Goal: Information Seeking & Learning: Check status

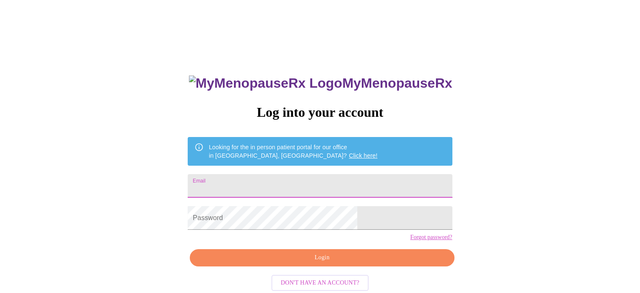
click at [291, 176] on input "Email" at bounding box center [320, 186] width 264 height 24
type input "r"
type input "[EMAIL_ADDRESS][DOMAIN_NAME]"
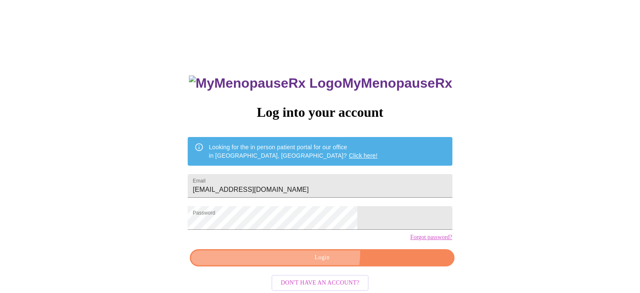
click at [296, 266] on button "Login" at bounding box center [322, 257] width 264 height 17
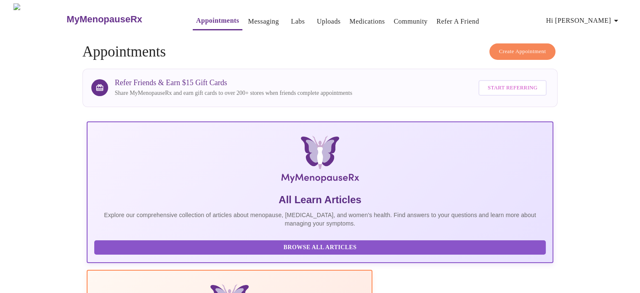
click at [248, 16] on link "Messaging" at bounding box center [263, 22] width 31 height 12
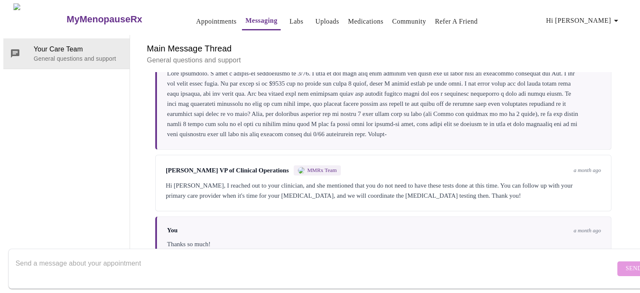
scroll to position [521, 0]
click at [221, 255] on textarea "Send a message about your appointment" at bounding box center [316, 268] width 600 height 27
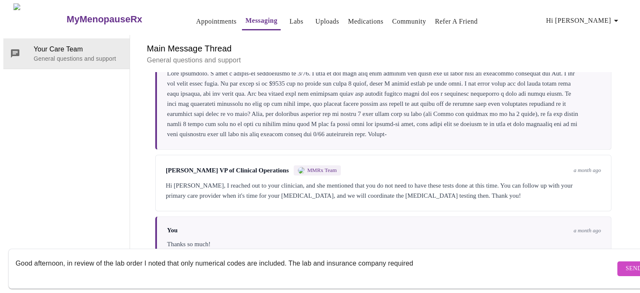
click at [229, 255] on textarea "Good afternoon, in review of the lab order I noted that only numerical codes ar…" at bounding box center [316, 268] width 600 height 27
click at [425, 256] on textarea "Good afternoon, in review of the lab order I noted that only numerical codes ar…" at bounding box center [316, 268] width 600 height 27
type textarea "Good afternoon, in review of the lab order I noted that only numerical codes ar…"
drag, startPoint x: 497, startPoint y: 261, endPoint x: 0, endPoint y: 241, distance: 497.3
click at [3, 241] on div "MyMenopauseRx Appointments Messaging Labs Uploads Medications Community Refer a…" at bounding box center [320, 131] width 634 height 256
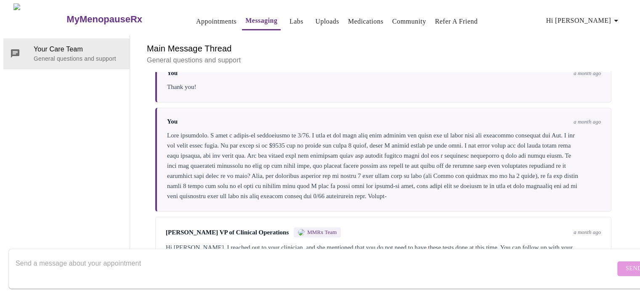
scroll to position [310, 0]
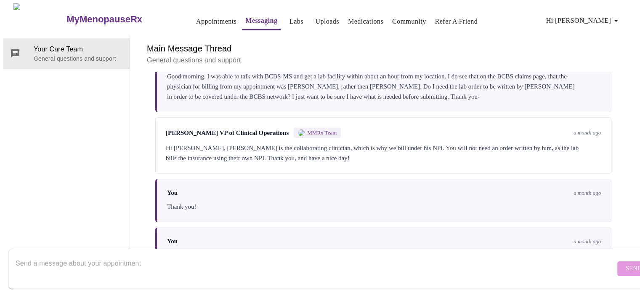
click at [290, 16] on link "Labs" at bounding box center [297, 22] width 14 height 12
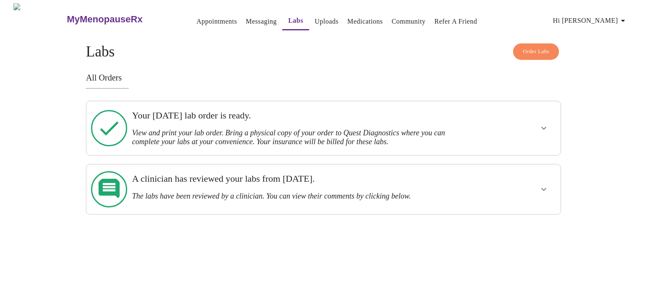
click at [539, 184] on icon "show more" at bounding box center [544, 189] width 10 height 10
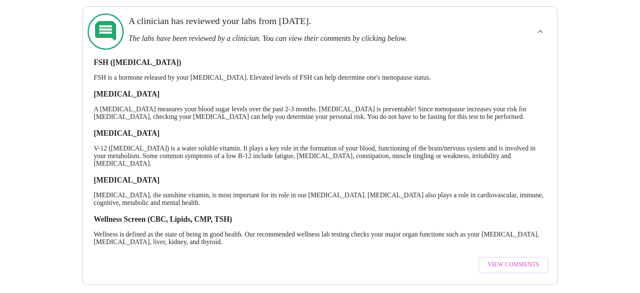
scroll to position [164, 0]
click at [515, 259] on span "View Comments" at bounding box center [513, 264] width 51 height 11
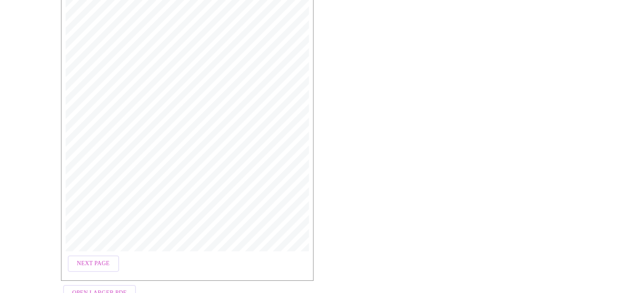
scroll to position [168, 0]
click at [92, 261] on span "Next Page" at bounding box center [93, 262] width 33 height 11
click at [165, 235] on span "Next Page" at bounding box center [162, 238] width 33 height 11
click at [96, 240] on span "Previous Page" at bounding box center [100, 238] width 46 height 11
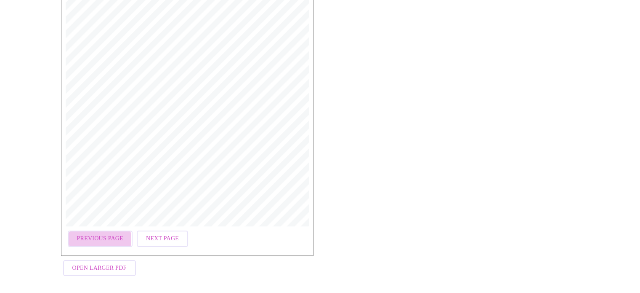
click at [88, 235] on span "Previous Page" at bounding box center [100, 238] width 46 height 11
click at [86, 235] on span "Next Page" at bounding box center [93, 238] width 33 height 11
click at [158, 233] on span "Next Page" at bounding box center [162, 238] width 33 height 11
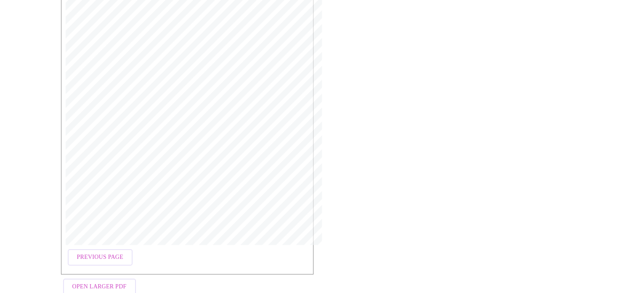
scroll to position [0, 0]
